Goal: Information Seeking & Learning: Understand process/instructions

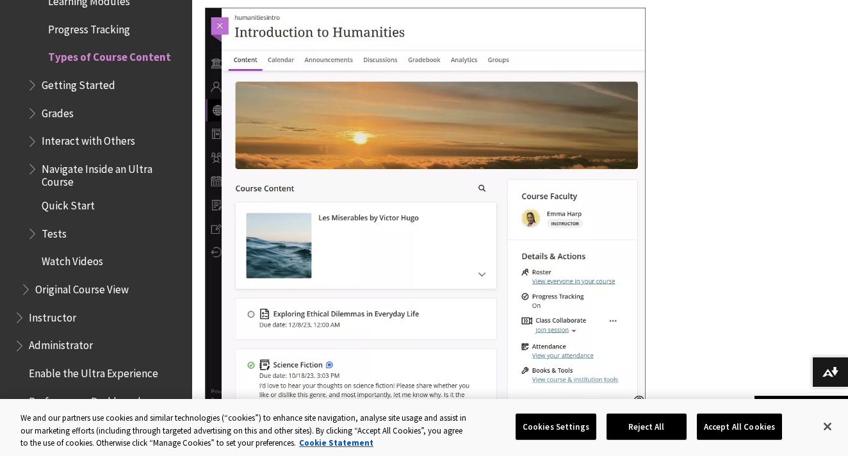
scroll to position [989, 0]
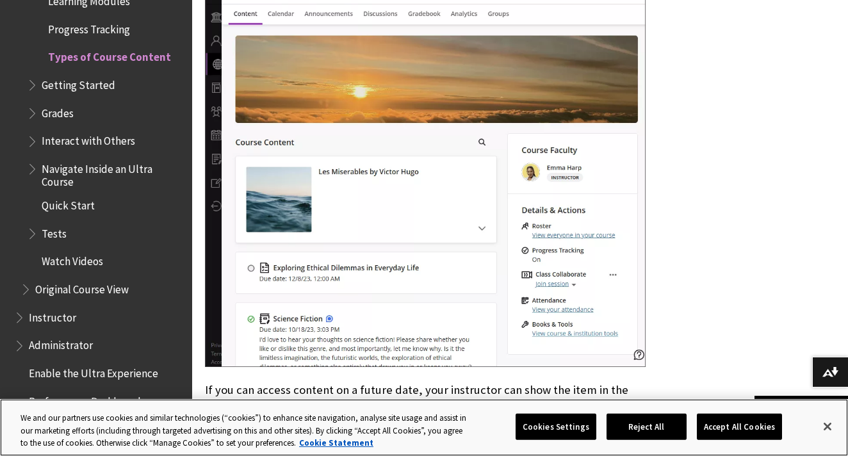
click at [723, 416] on button "Accept All Cookies" at bounding box center [739, 426] width 85 height 27
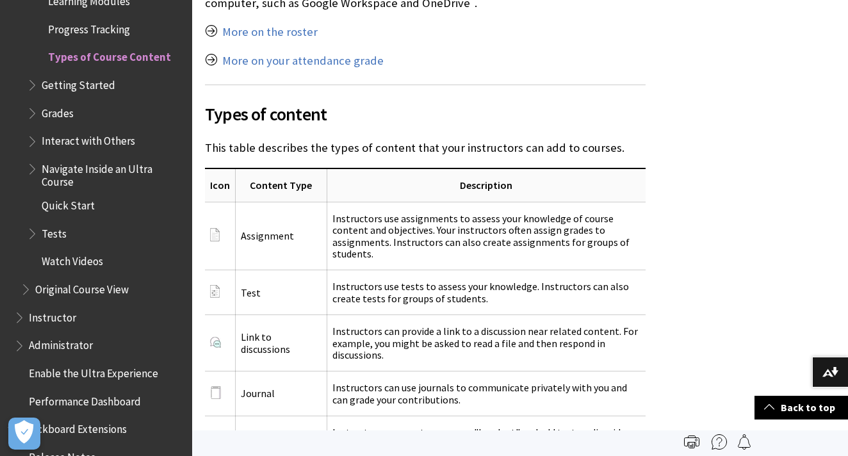
scroll to position [1544, 0]
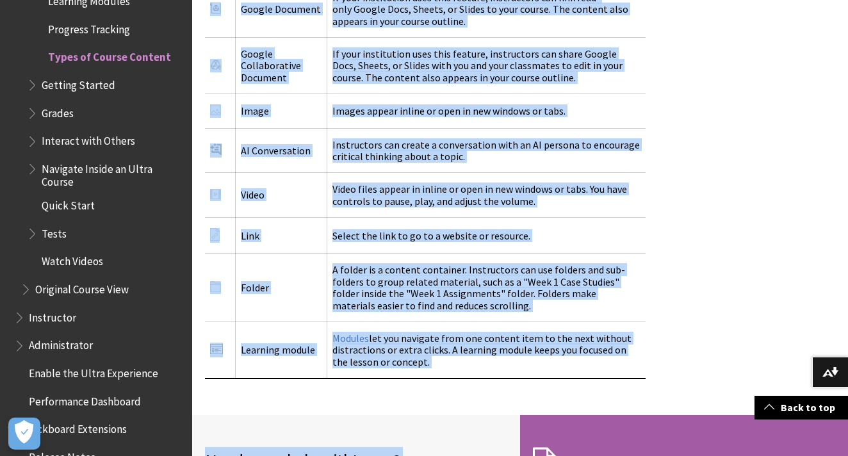
drag, startPoint x: 712, startPoint y: 375, endPoint x: 710, endPoint y: 462, distance: 86.5
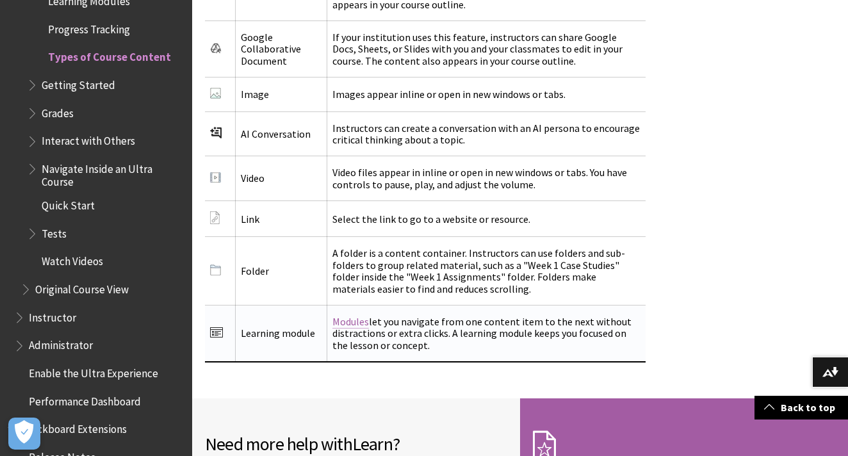
click at [337, 315] on link "Modules" at bounding box center [350, 321] width 37 height 13
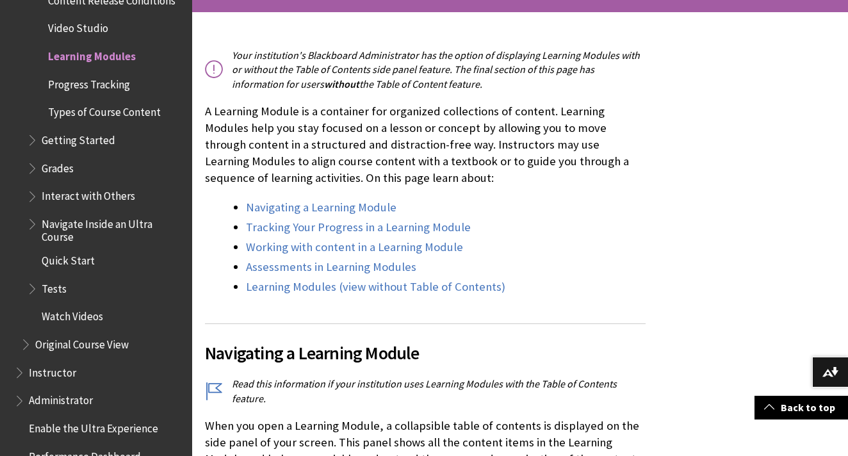
drag, startPoint x: 488, startPoint y: 431, endPoint x: 487, endPoint y: 458, distance: 27.6
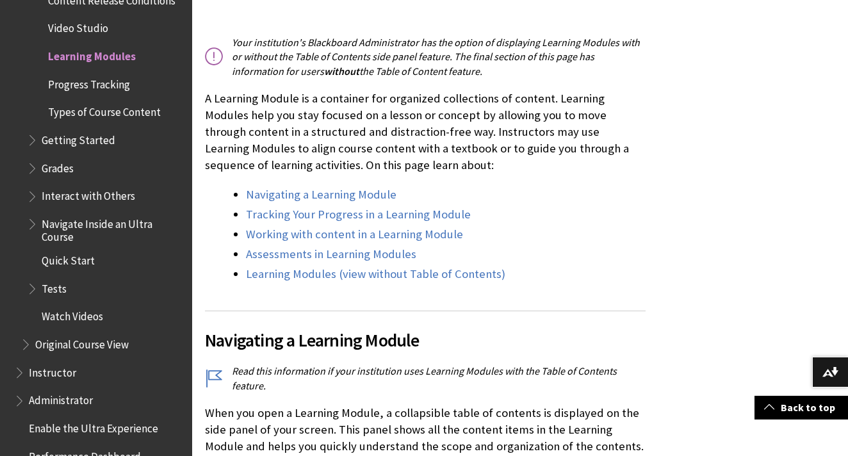
click at [582, 288] on div "Your institution's Blackboard Administrator has the option of displaying Learni…" at bounding box center [425, 160] width 441 height 270
click at [359, 189] on link "Navigating a Learning Module" at bounding box center [321, 194] width 151 height 15
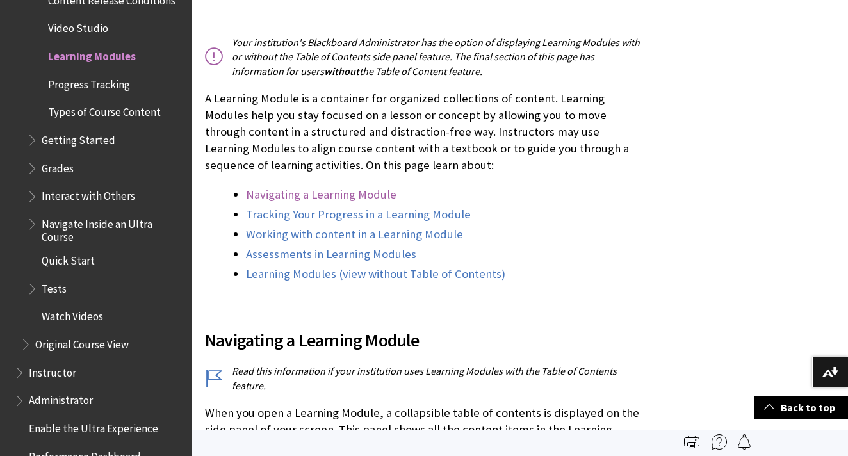
scroll to position [594, 0]
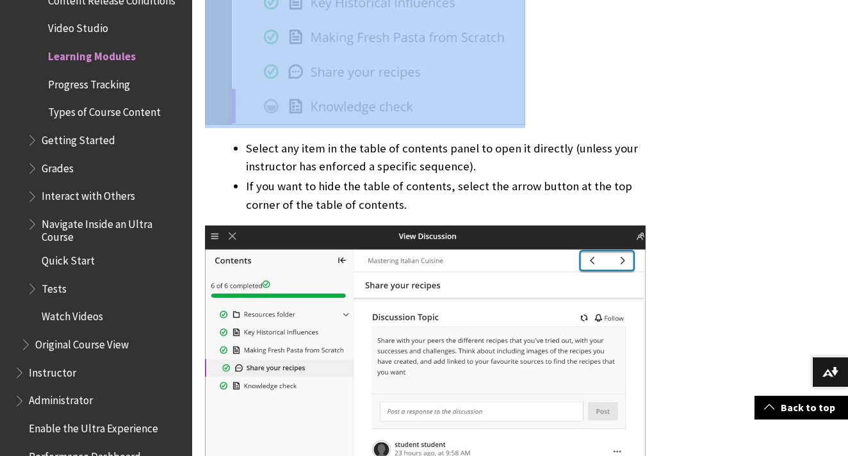
drag, startPoint x: 589, startPoint y: 377, endPoint x: 586, endPoint y: 479, distance: 101.3
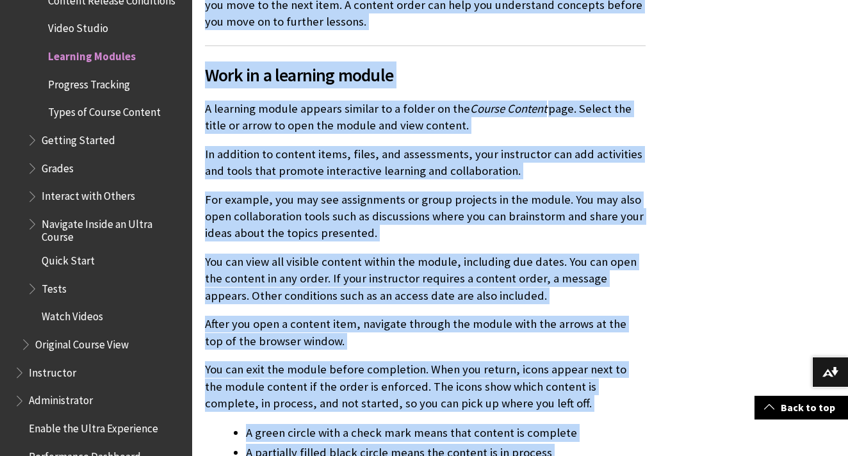
drag, startPoint x: 659, startPoint y: 396, endPoint x: 655, endPoint y: 479, distance: 82.7
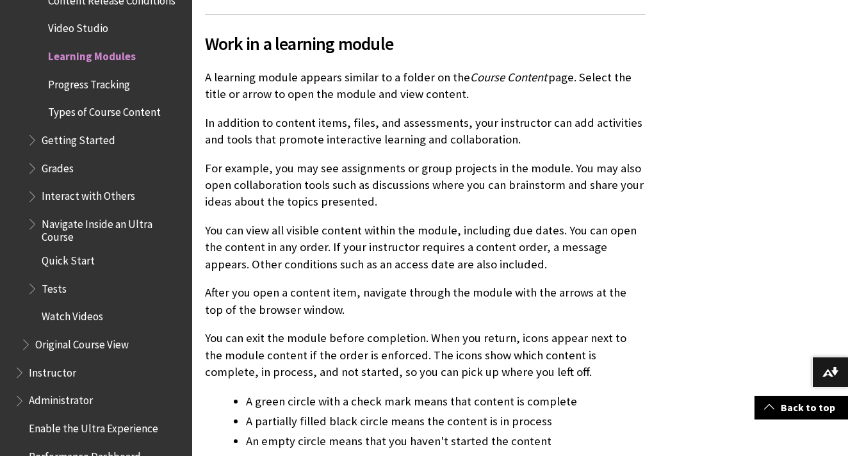
click at [85, 306] on span "Watch Videos" at bounding box center [73, 314] width 62 height 17
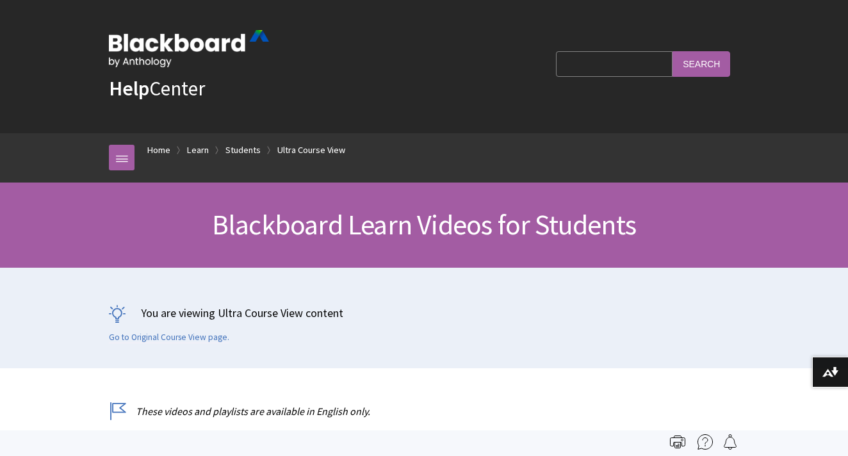
scroll to position [1775, 0]
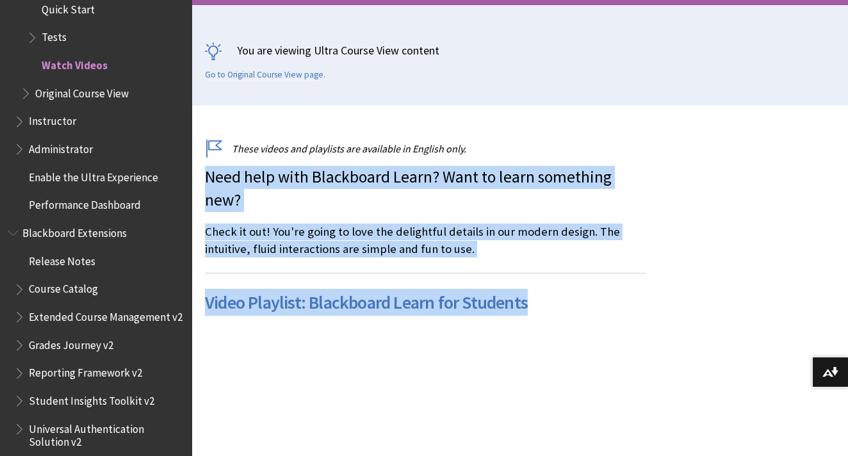
drag, startPoint x: 547, startPoint y: 425, endPoint x: 556, endPoint y: 466, distance: 42.0
click at [556, 455] on html "Skip to main content Help Center English عربية Català Cymraeg Deutsch Español S…" at bounding box center [424, 370] width 848 height 1266
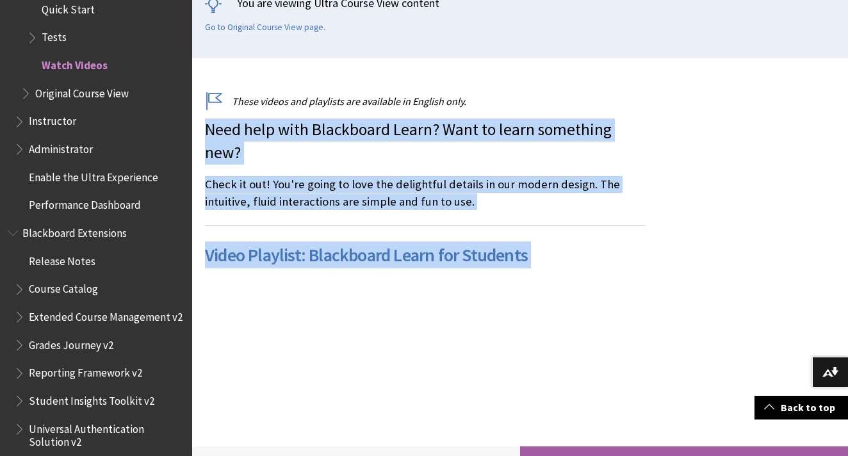
click at [694, 273] on div at bounding box center [520, 252] width 656 height 388
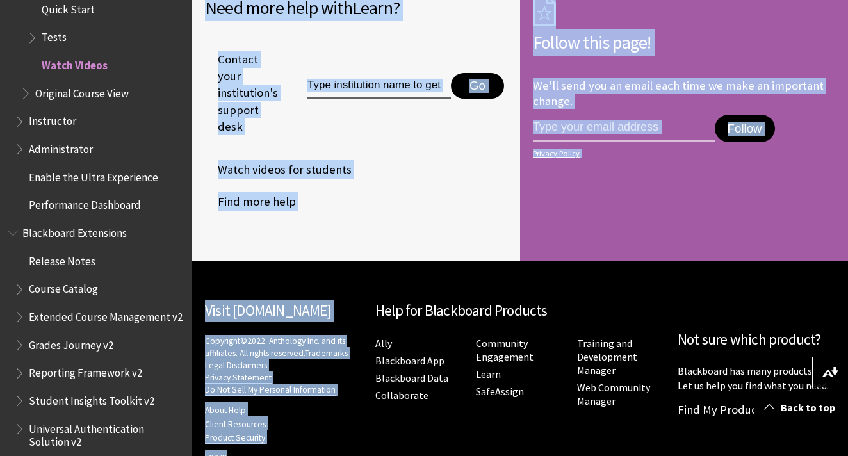
drag, startPoint x: 671, startPoint y: 414, endPoint x: 669, endPoint y: 436, distance: 21.2
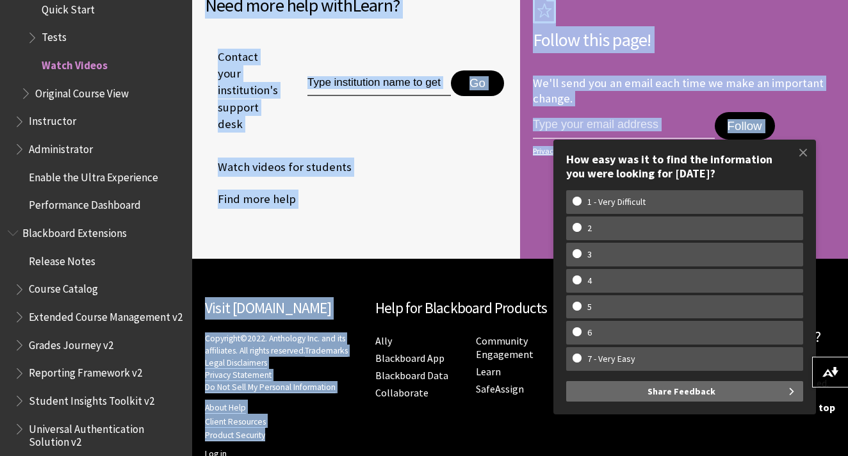
click at [297, 120] on li "Contact your institution's support desk Go" at bounding box center [360, 90] width 311 height 120
